Goal: Navigation & Orientation: Find specific page/section

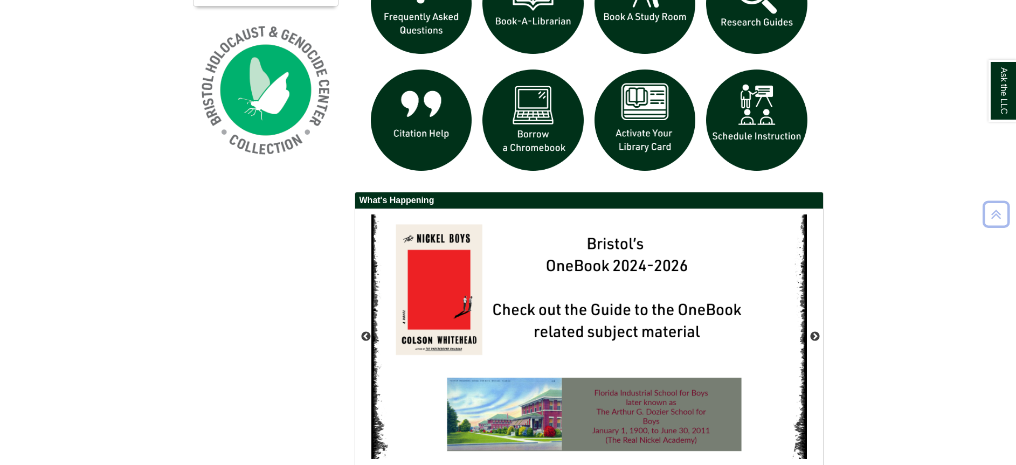
scroll to position [912, 0]
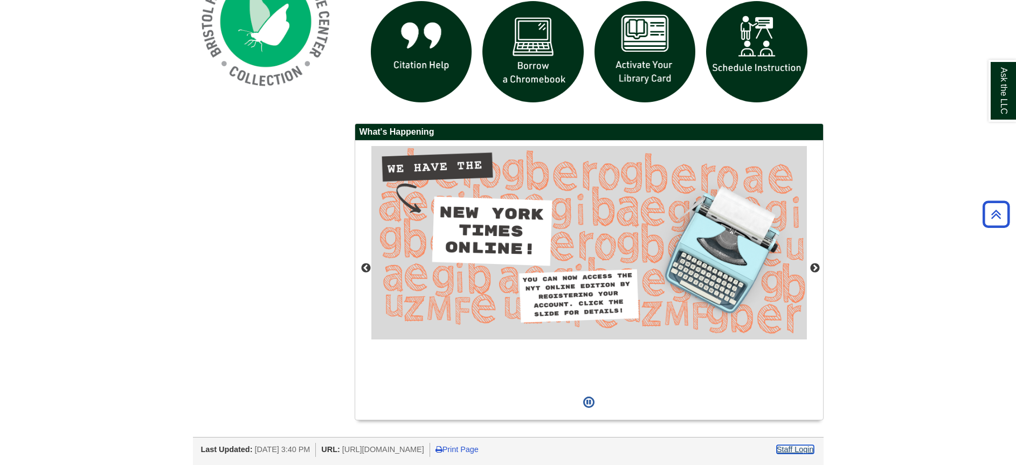
click at [800, 452] on link "Staff Login" at bounding box center [795, 449] width 37 height 9
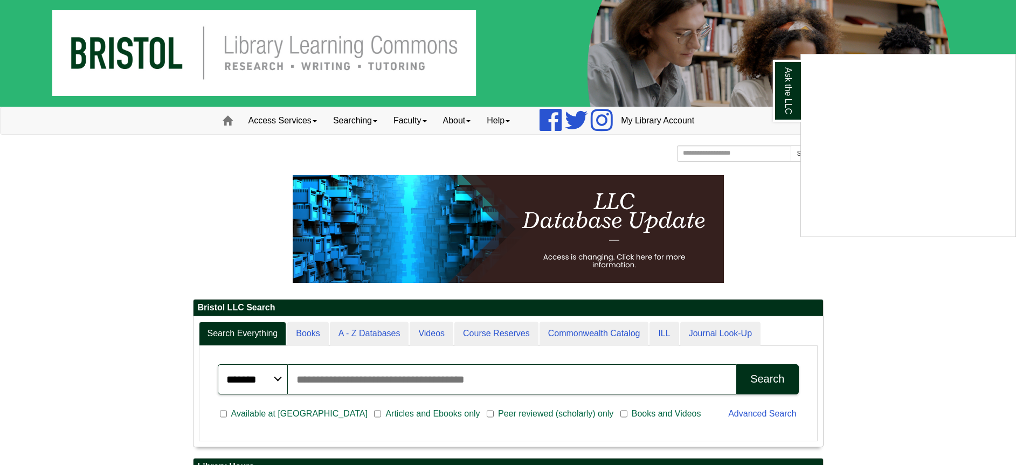
scroll to position [0, 0]
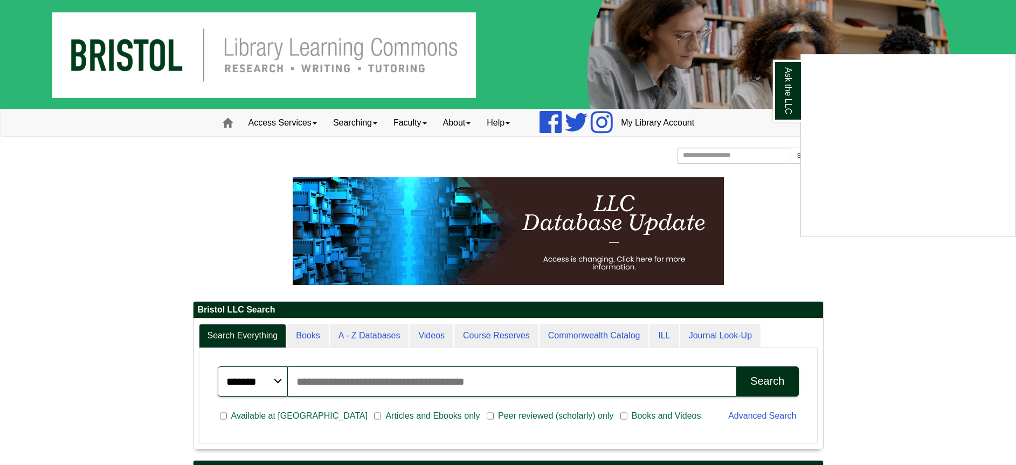
click at [227, 125] on div "Ask the LLC" at bounding box center [508, 232] width 1016 height 465
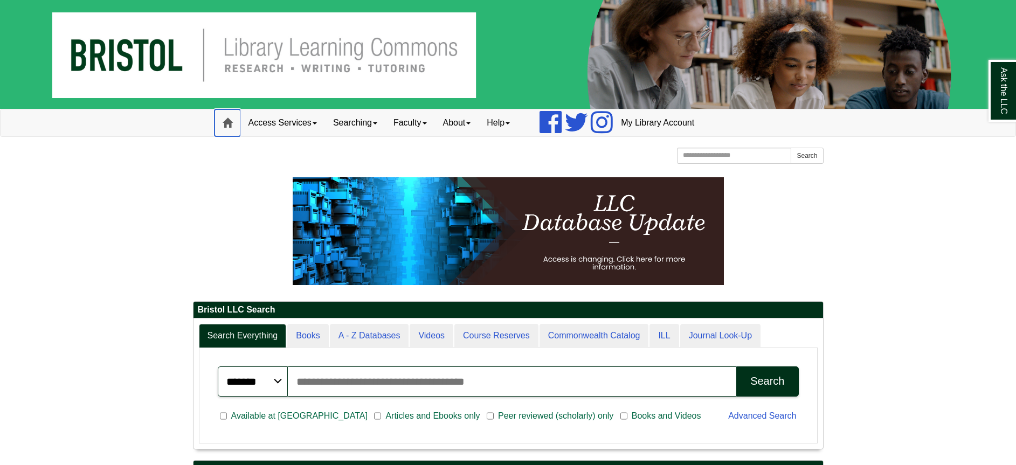
click at [227, 122] on span at bounding box center [228, 123] width 10 height 10
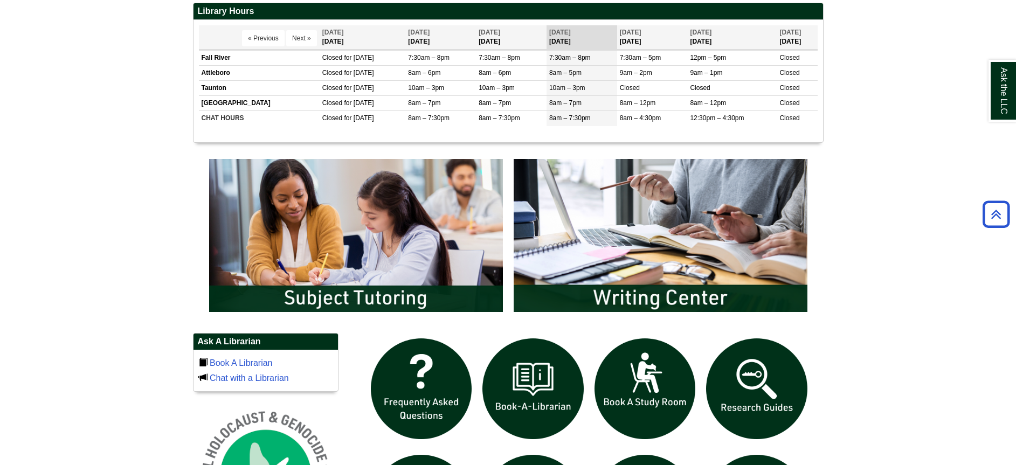
scroll to position [459, 0]
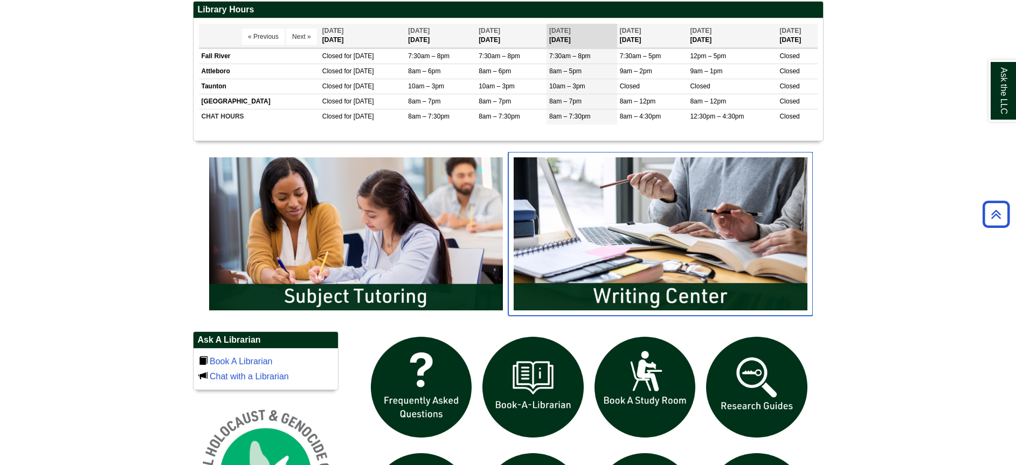
click at [646, 244] on img "slideshow" at bounding box center [660, 234] width 305 height 164
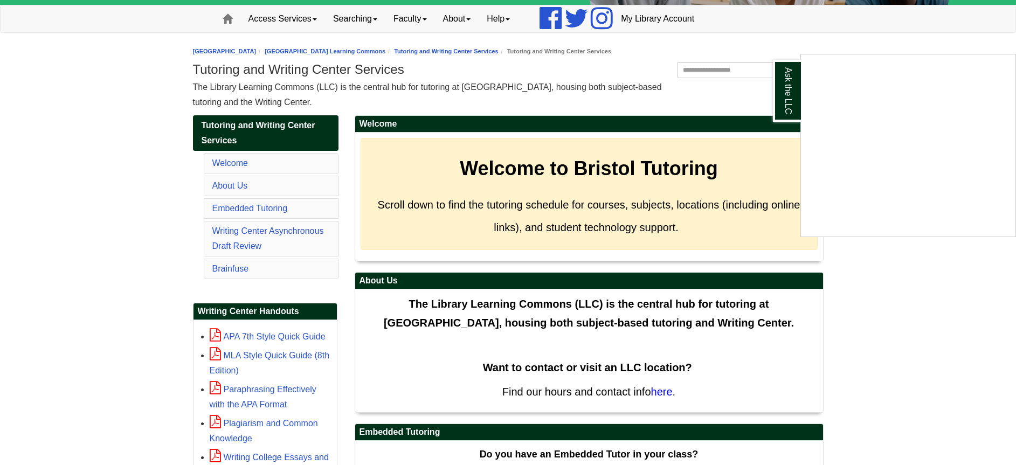
scroll to position [107, 0]
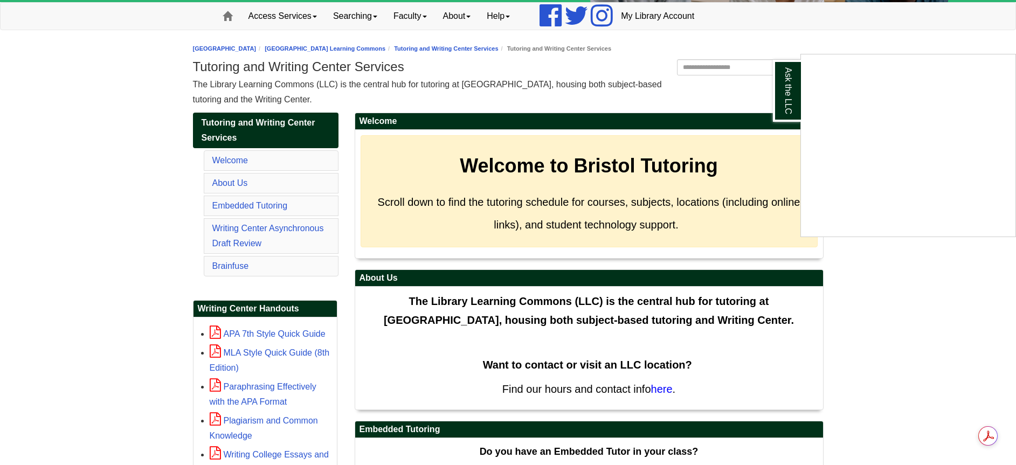
click at [666, 388] on div "Ask the LLC" at bounding box center [508, 232] width 1016 height 465
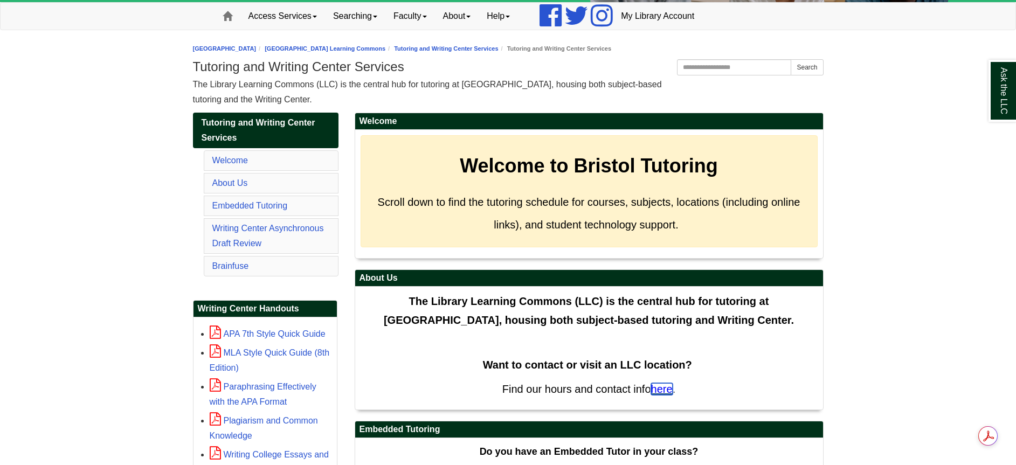
click at [666, 387] on span "here" at bounding box center [662, 389] width 22 height 12
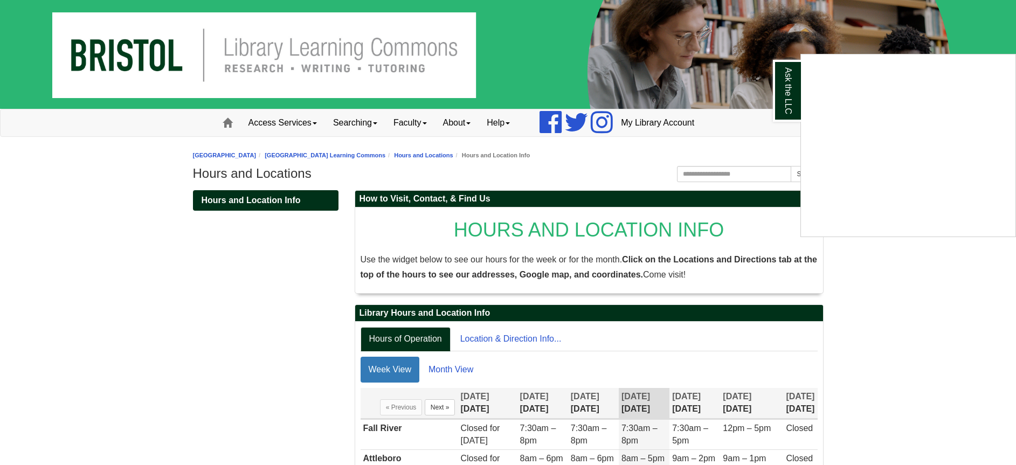
click at [226, 122] on div "Ask the LLC" at bounding box center [508, 232] width 1016 height 465
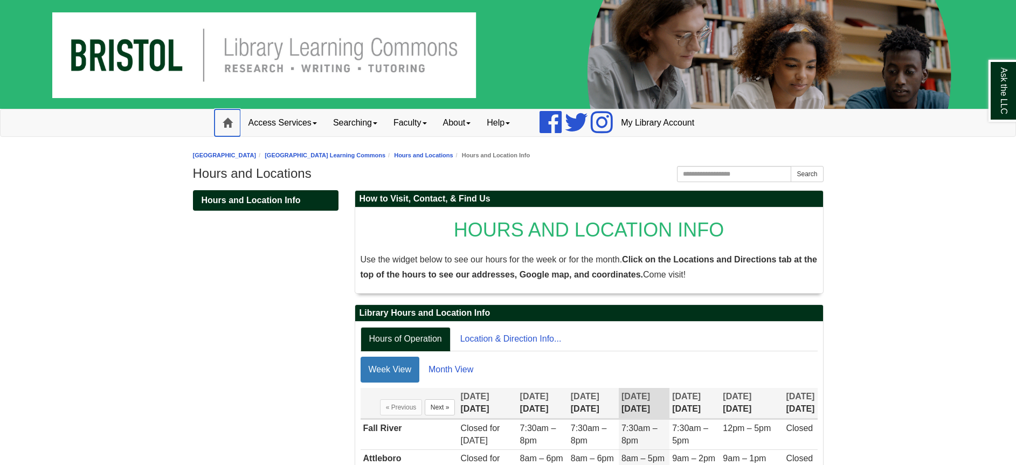
click at [222, 122] on link "Home" at bounding box center [228, 122] width 26 height 27
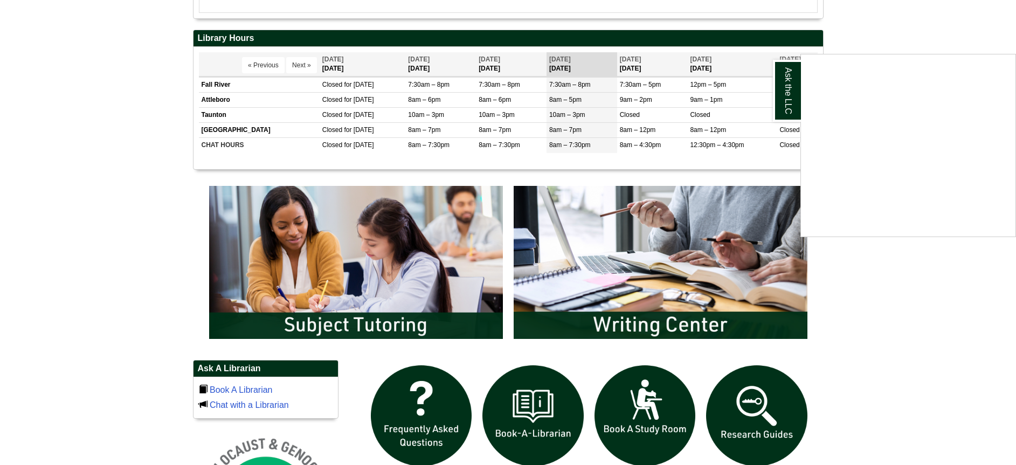
scroll to position [408, 0]
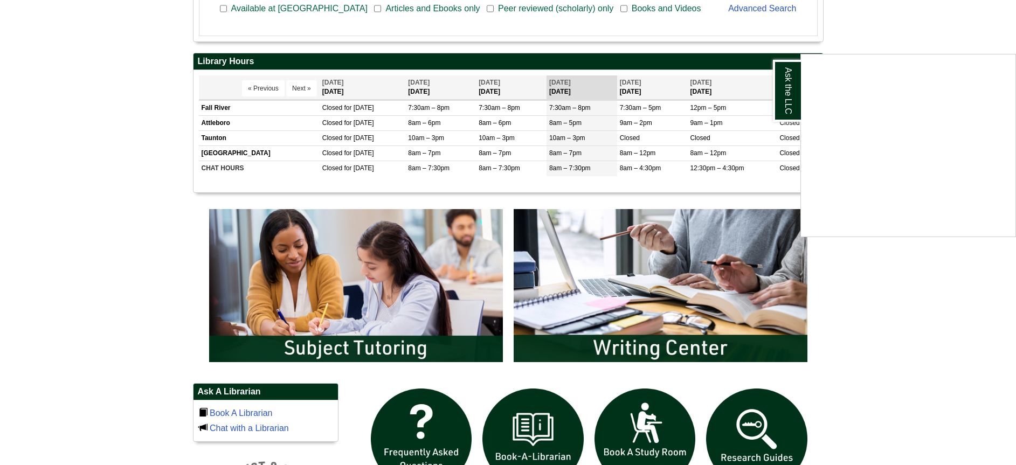
click at [682, 277] on div "Ask the LLC" at bounding box center [508, 232] width 1016 height 465
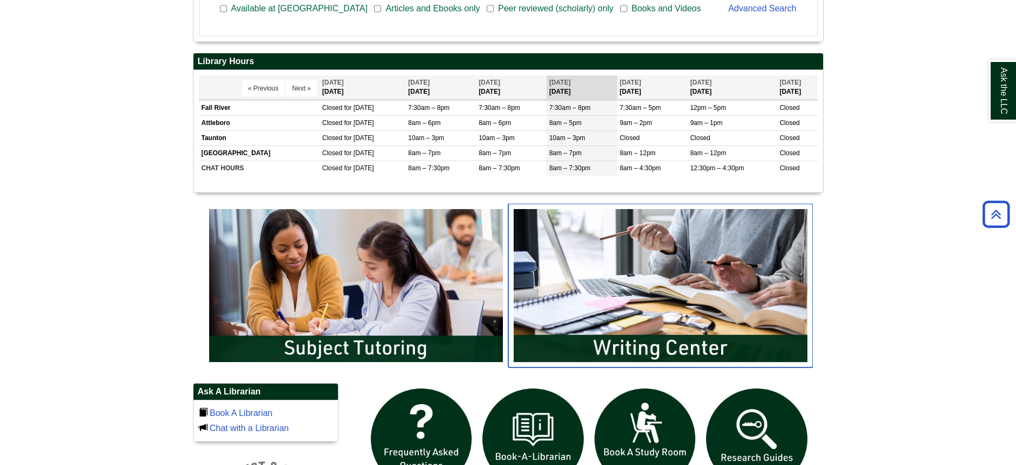
click at [671, 275] on img "slideshow" at bounding box center [660, 286] width 305 height 164
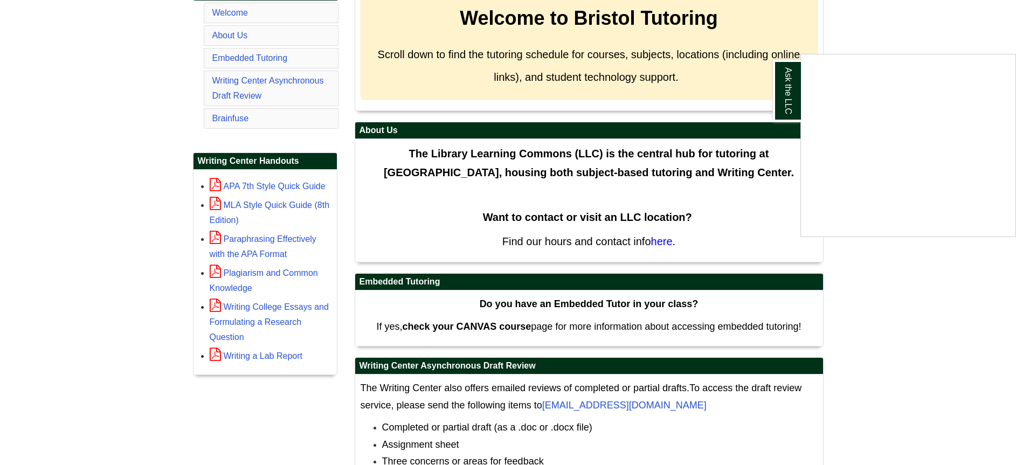
scroll to position [256, 0]
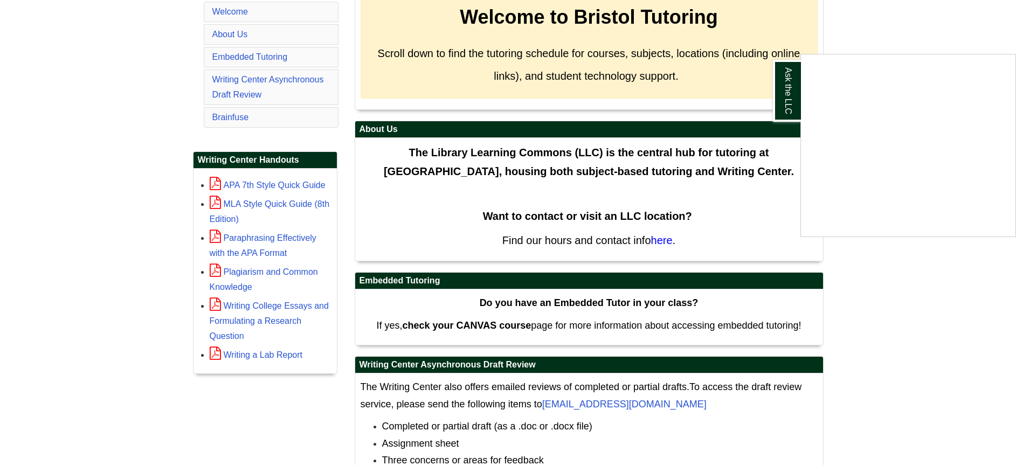
click at [665, 238] on div "Ask the LLC" at bounding box center [508, 232] width 1016 height 465
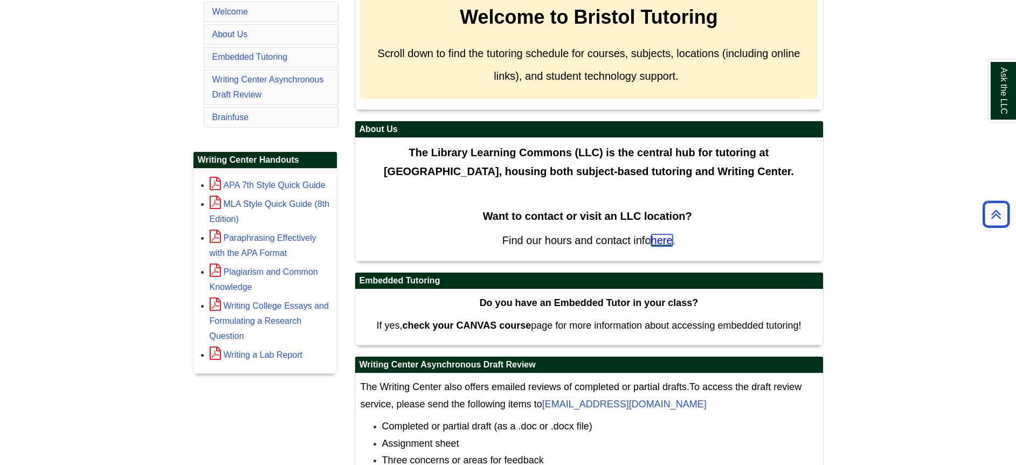
click at [666, 239] on span "here" at bounding box center [662, 240] width 22 height 12
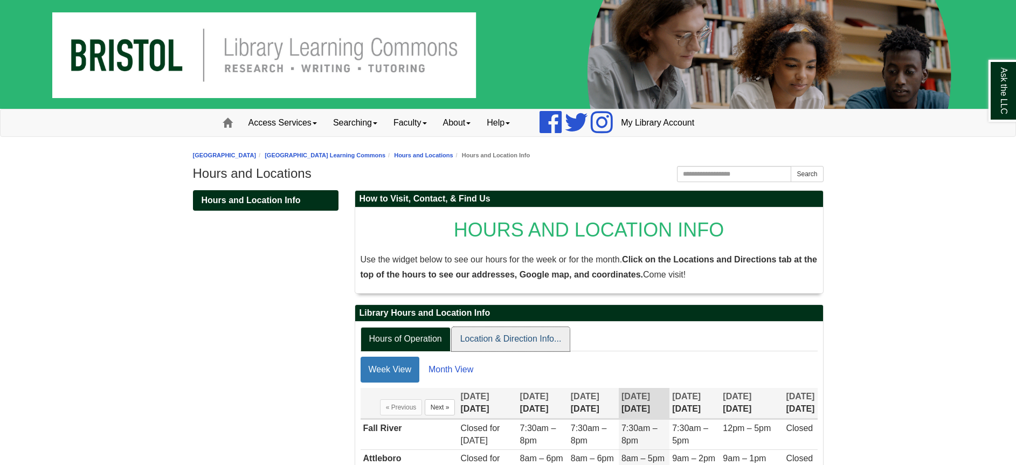
click at [534, 341] on link "Location & Direction Info..." at bounding box center [511, 339] width 119 height 24
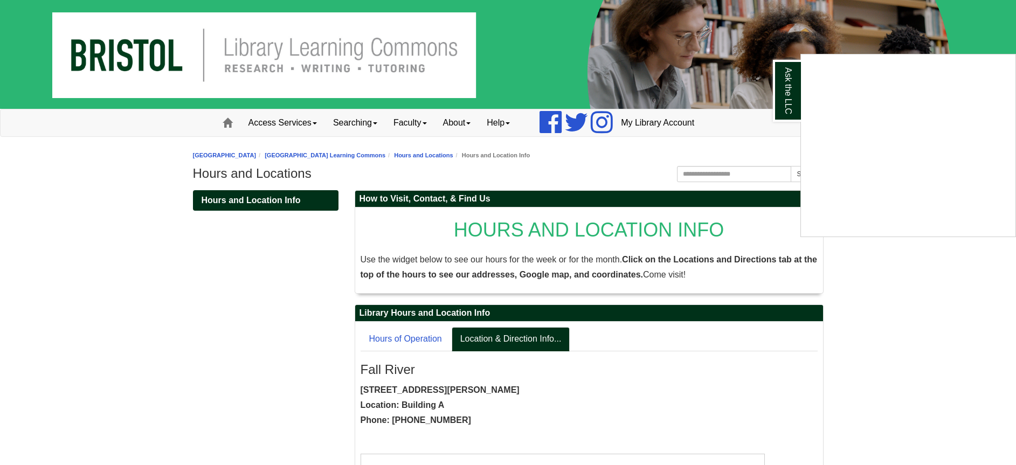
click at [226, 123] on div "Ask the LLC" at bounding box center [508, 232] width 1016 height 465
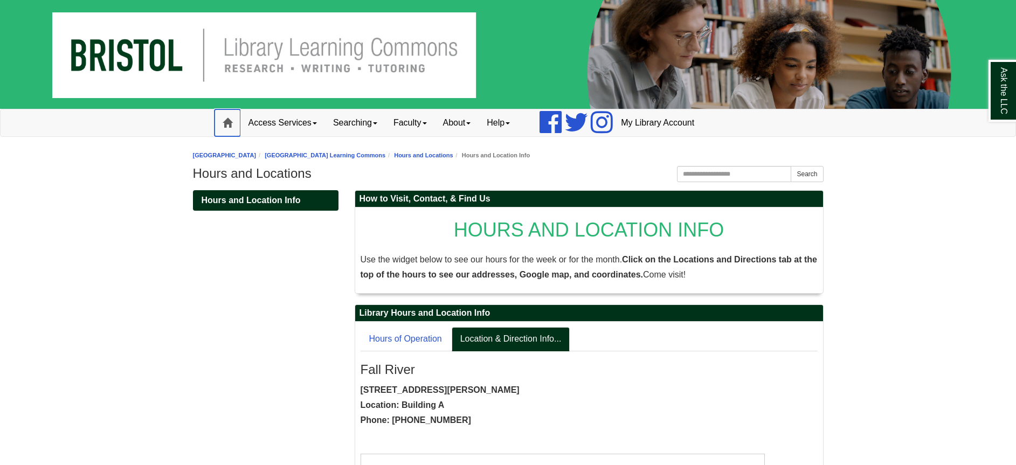
click at [226, 123] on span at bounding box center [228, 123] width 10 height 10
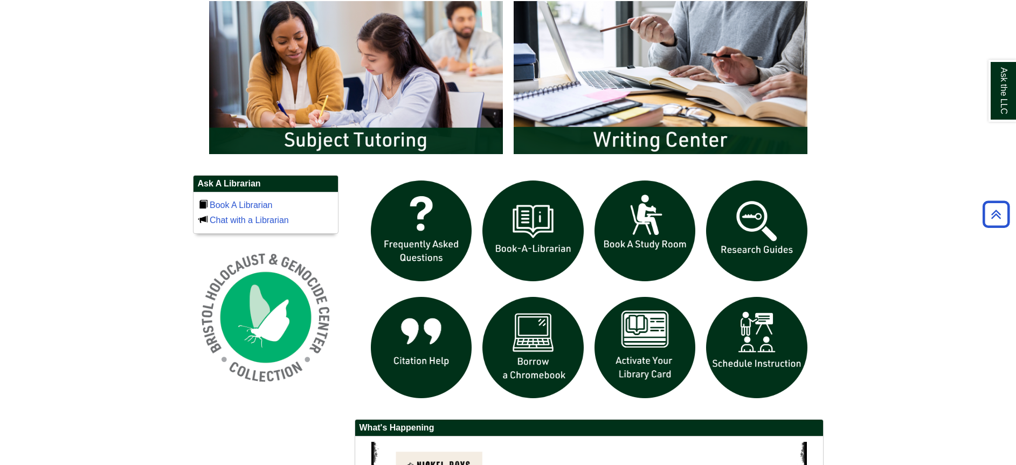
scroll to position [589, 0]
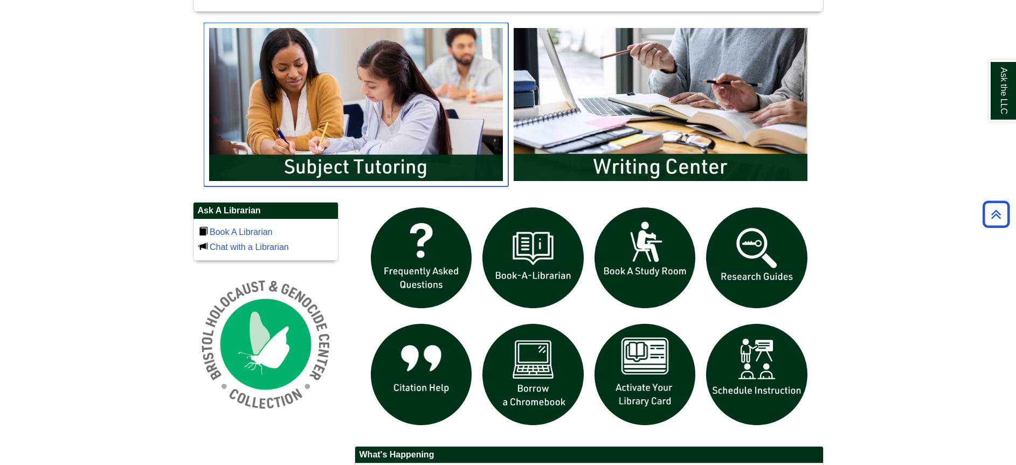
click at [310, 125] on img "slideshow" at bounding box center [356, 105] width 305 height 164
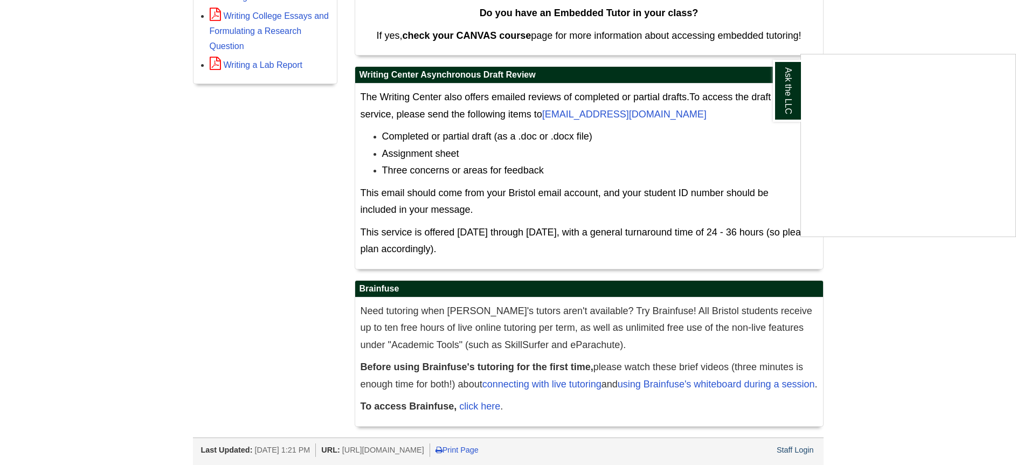
scroll to position [562, 0]
click at [789, 449] on div "Ask the LLC" at bounding box center [508, 232] width 1016 height 465
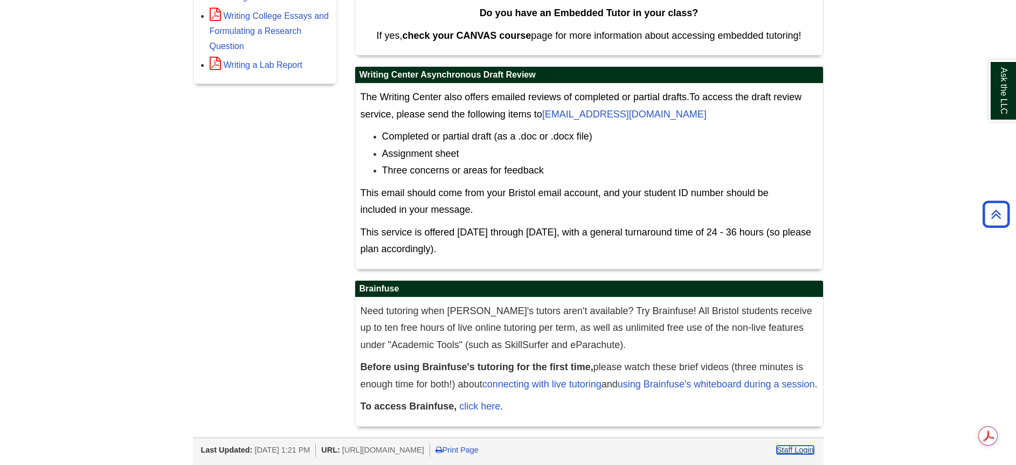
click at [790, 450] on link "Staff Login" at bounding box center [795, 450] width 37 height 9
